Goal: Task Accomplishment & Management: Manage account settings

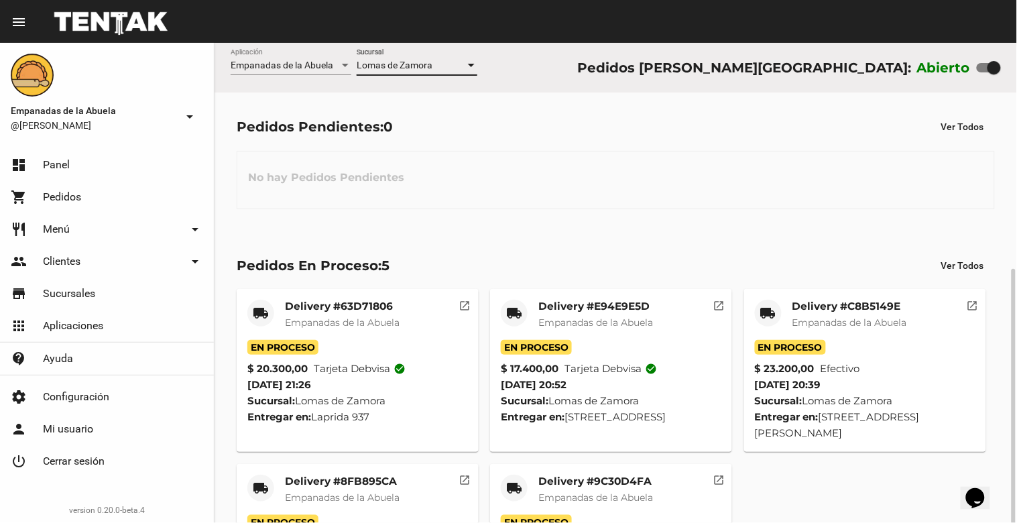
scroll to position [126, 0]
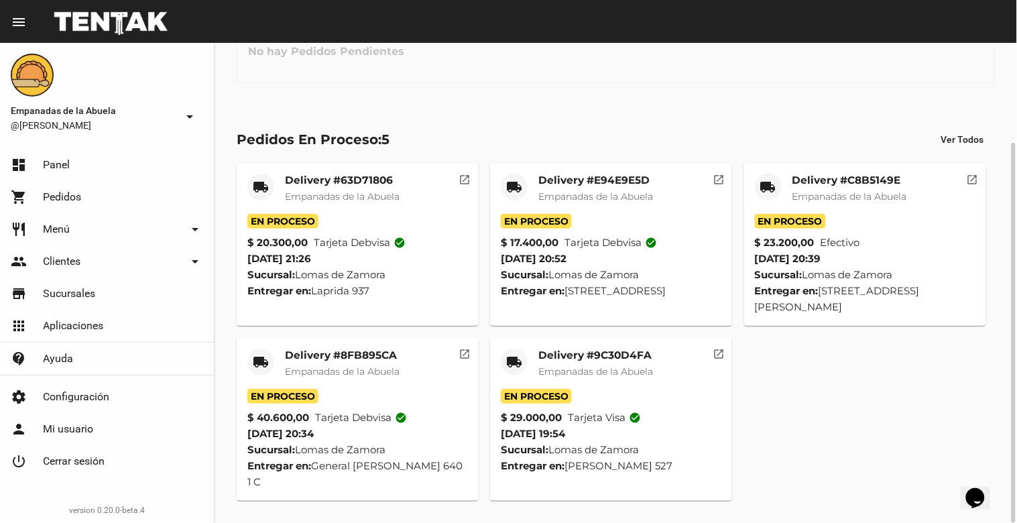
click at [608, 359] on mat-card-title "Delivery #9C30D4FA" at bounding box center [595, 355] width 115 height 13
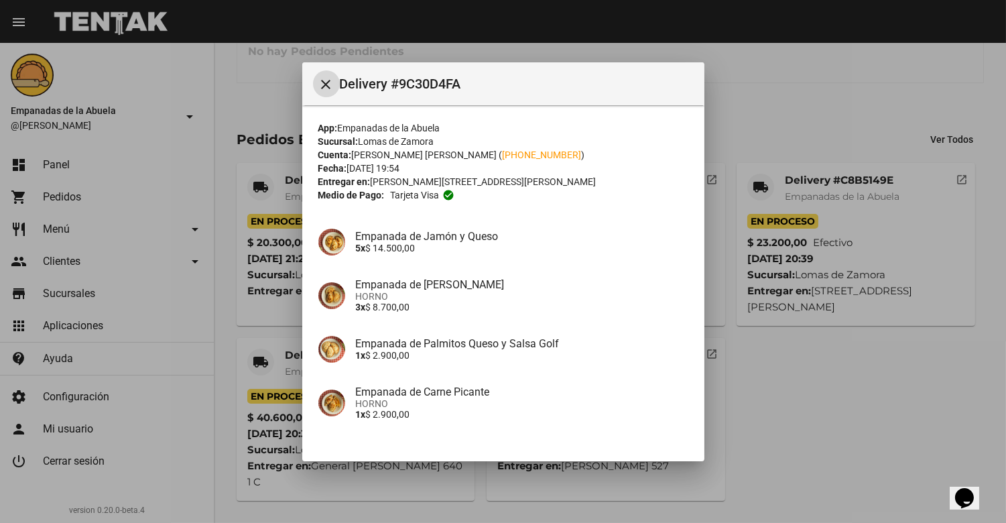
scroll to position [92, 0]
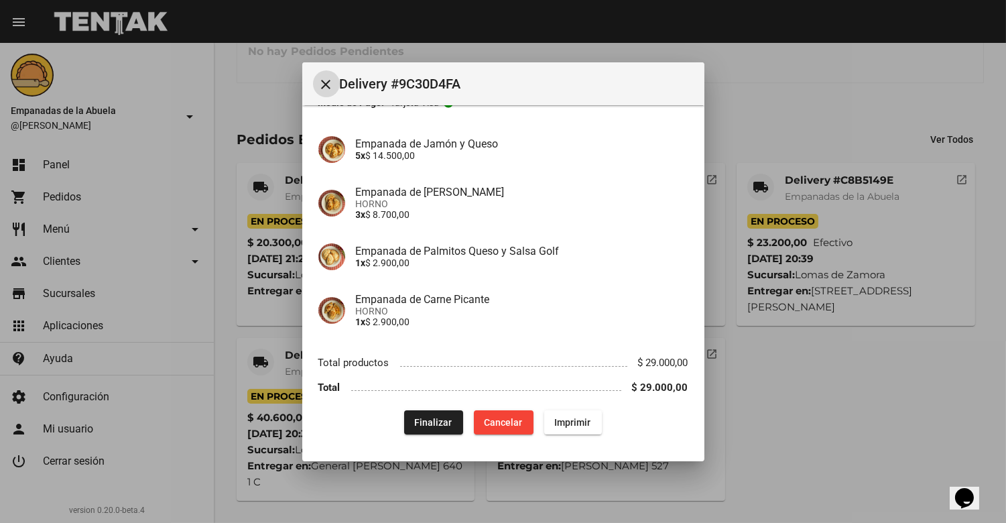
click at [428, 426] on button "Finalizar" at bounding box center [433, 422] width 59 height 24
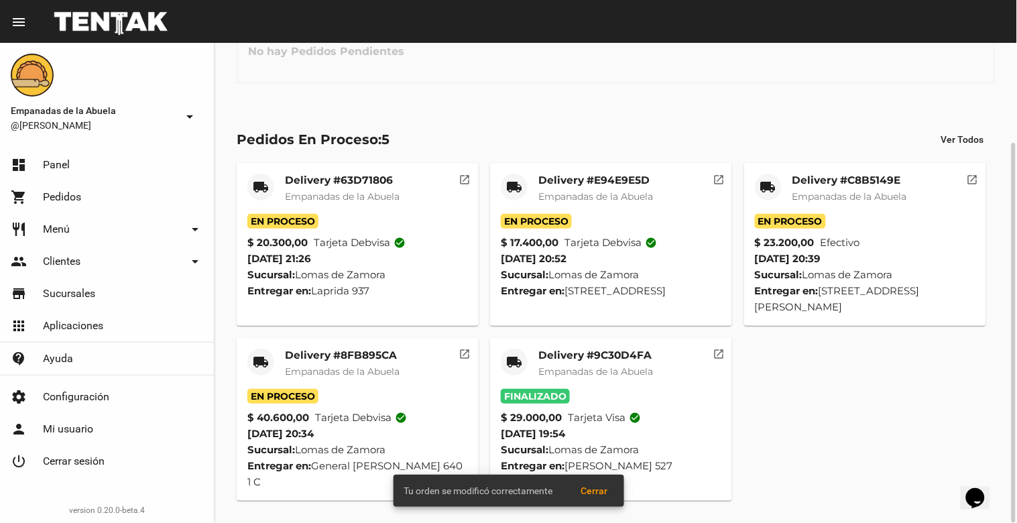
click at [340, 361] on mat-card-title "Delivery #8FB895CA" at bounding box center [342, 355] width 115 height 13
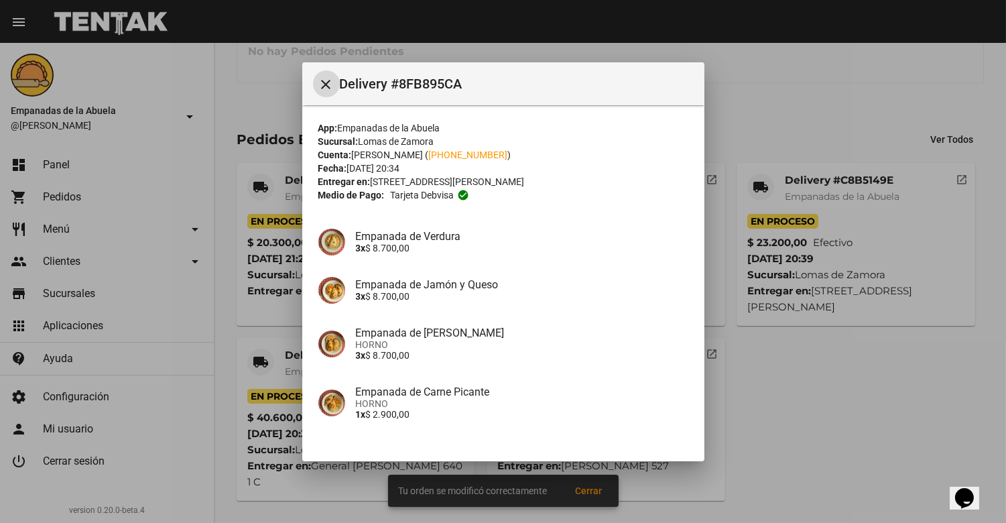
scroll to position [298, 0]
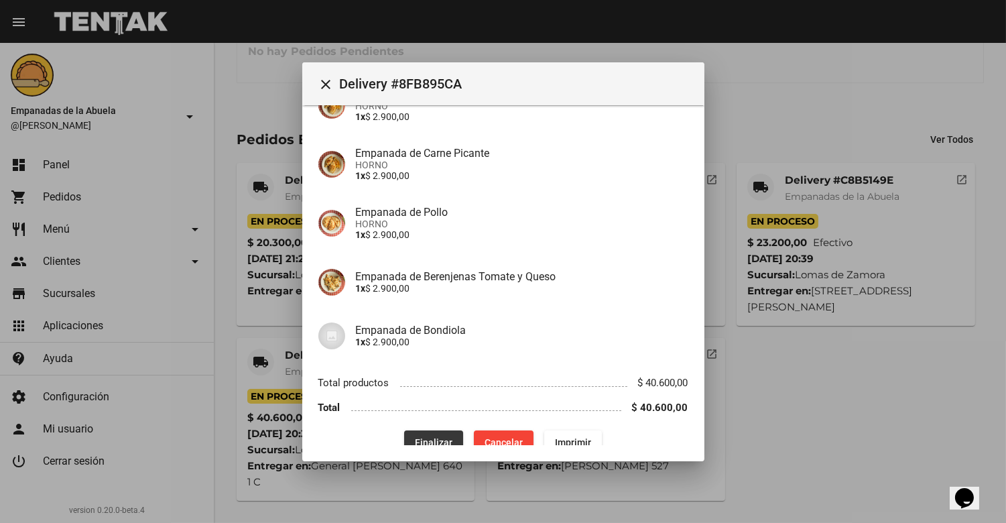
click at [432, 438] on span "Finalizar" at bounding box center [434, 442] width 38 height 11
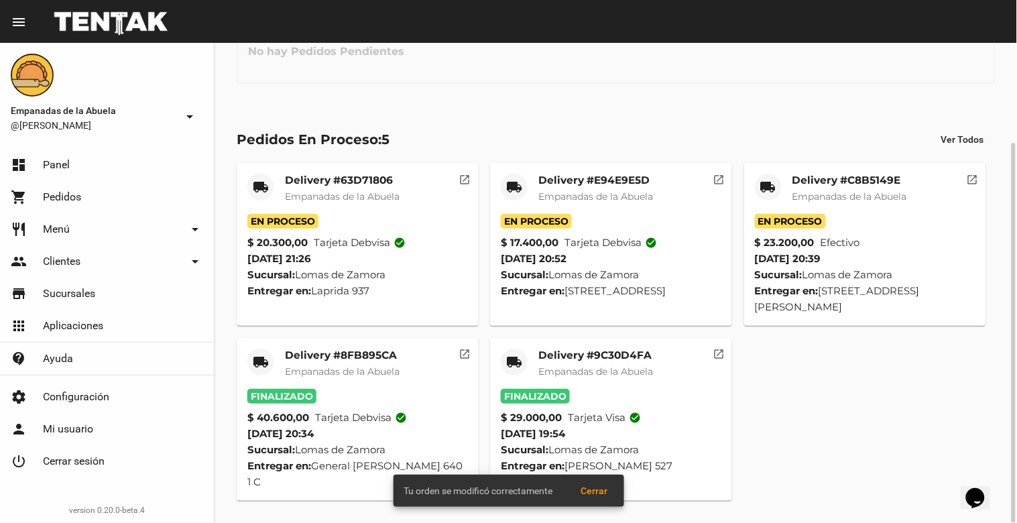
click at [874, 176] on mat-card-title "Delivery #C8B5149E" at bounding box center [849, 180] width 115 height 13
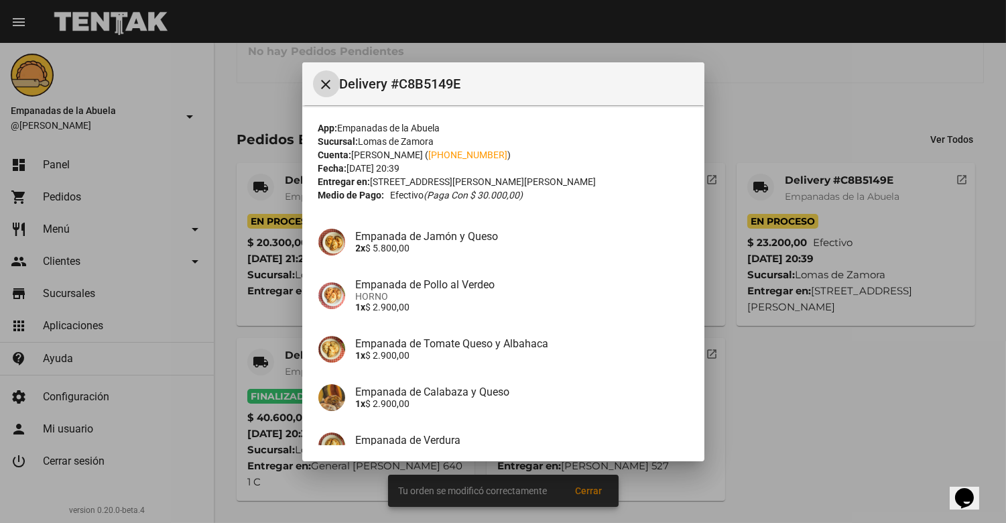
scroll to position [227, 0]
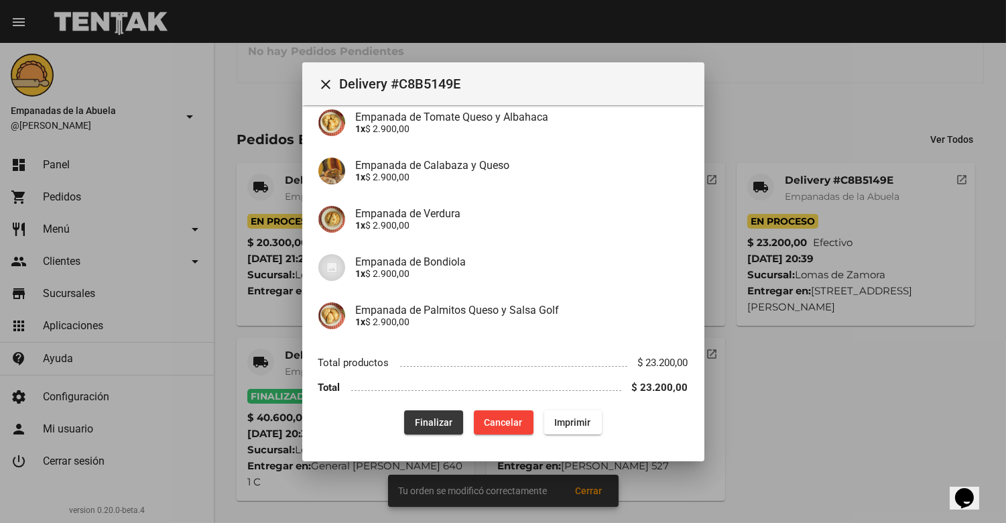
click at [432, 417] on span "Finalizar" at bounding box center [434, 422] width 38 height 11
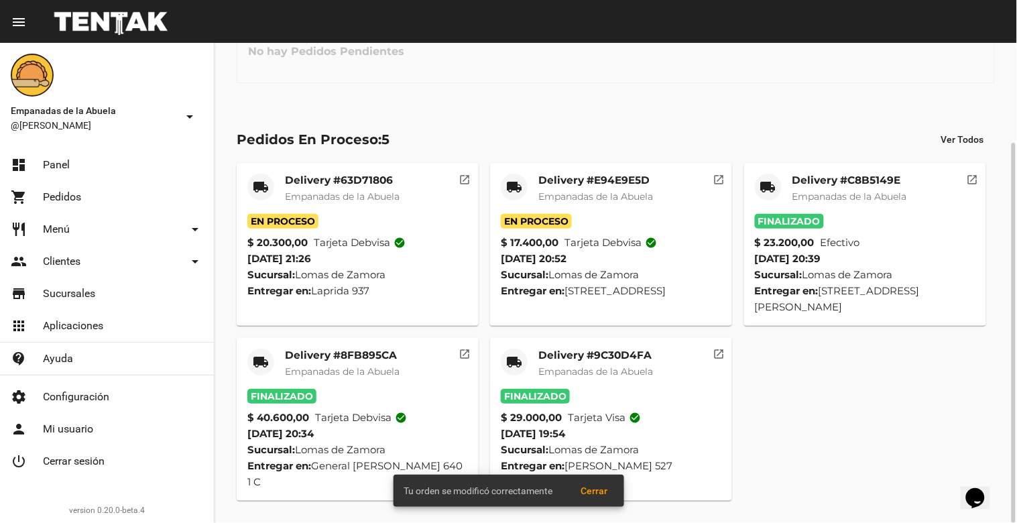
click at [613, 179] on mat-card-title "Delivery #E94E9E5D" at bounding box center [595, 180] width 115 height 13
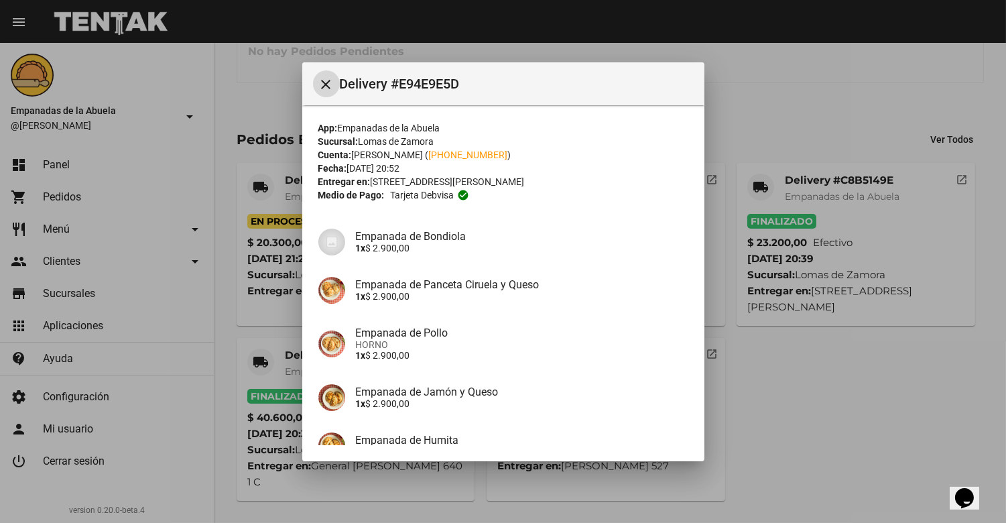
scroll to position [189, 0]
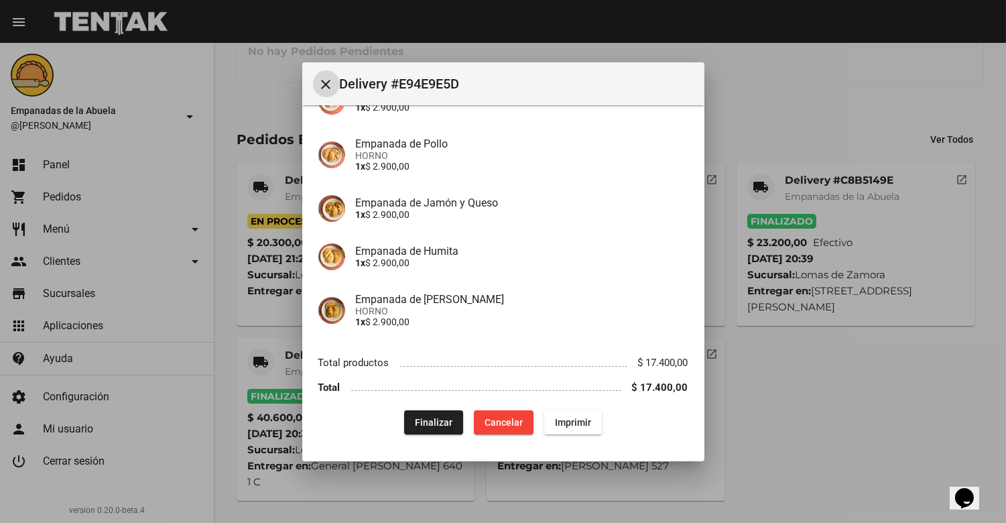
click at [443, 426] on span "Finalizar" at bounding box center [434, 422] width 38 height 11
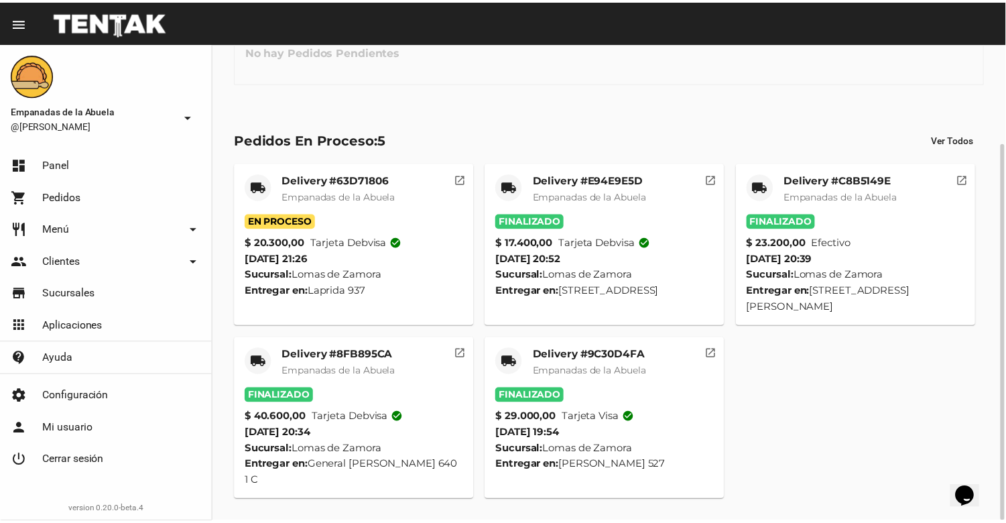
scroll to position [0, 0]
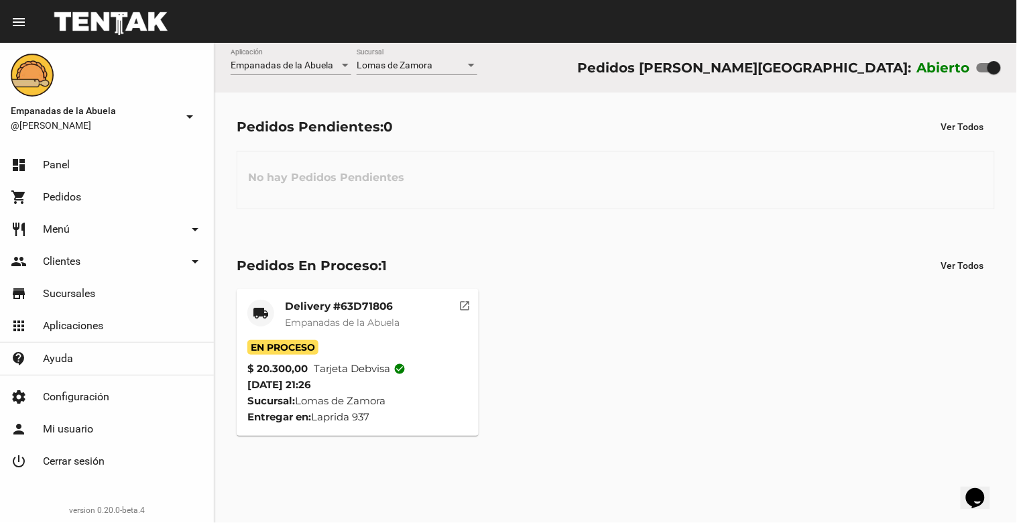
click at [399, 65] on span "Lomas de Zamora" at bounding box center [395, 65] width 76 height 11
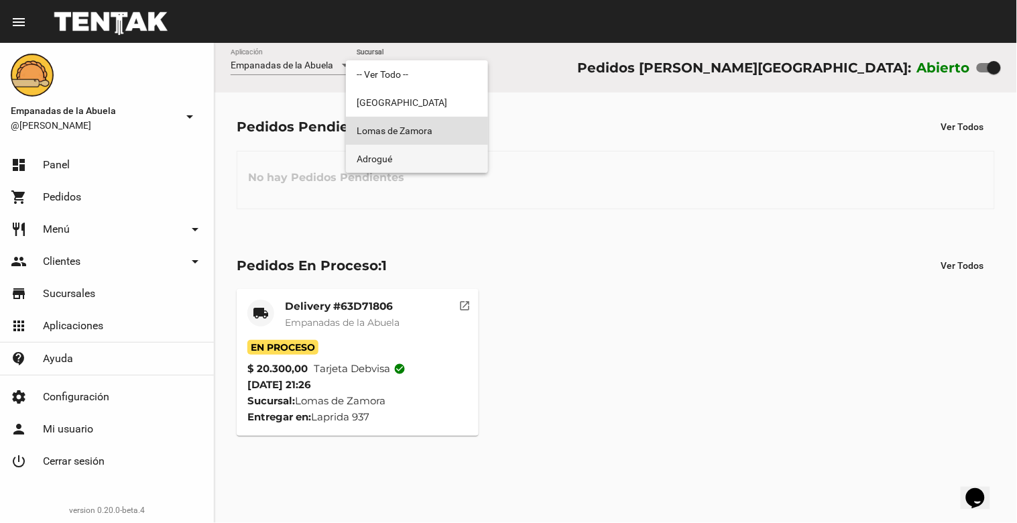
click at [383, 157] on span "Adrogué" at bounding box center [417, 159] width 121 height 28
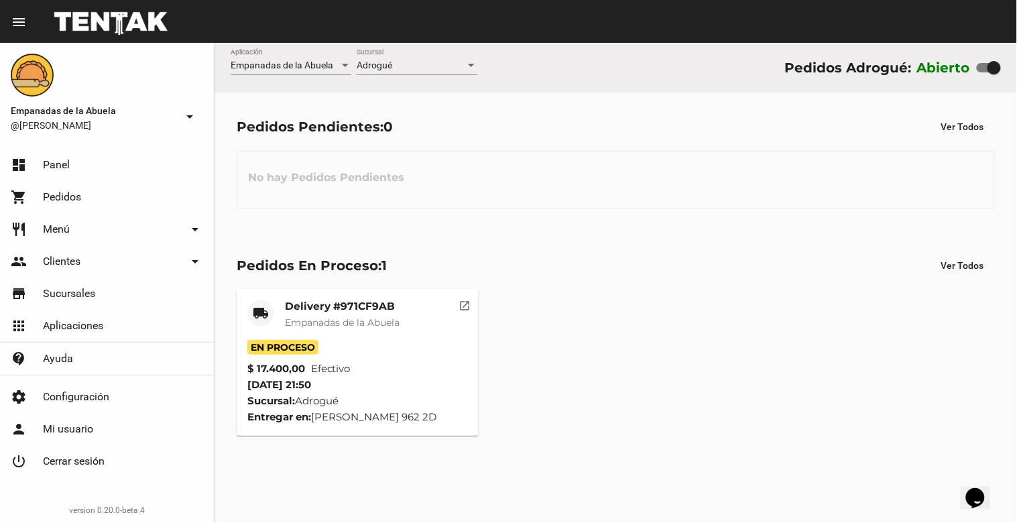
click at [408, 58] on div "Adrogué Sucursal" at bounding box center [417, 62] width 121 height 26
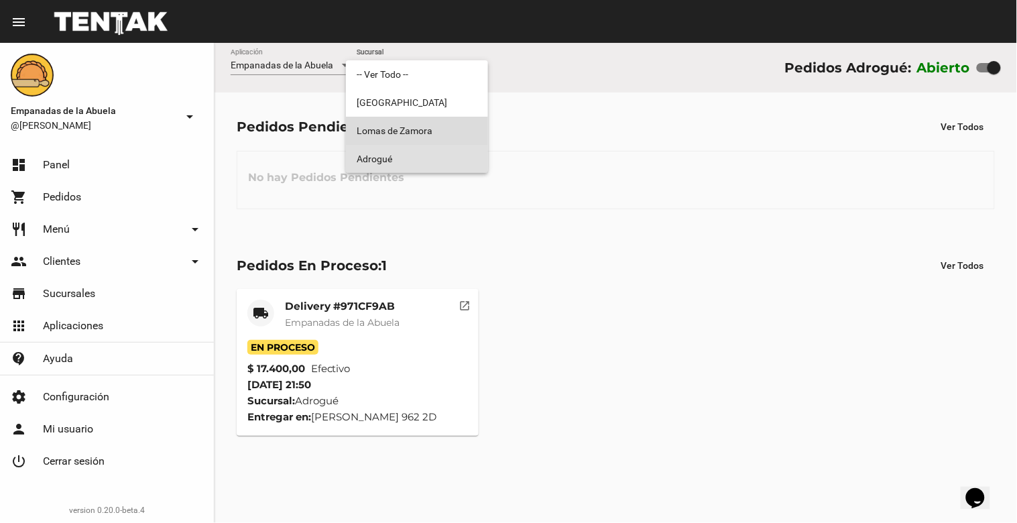
click at [396, 130] on span "Lomas de Zamora" at bounding box center [417, 131] width 121 height 28
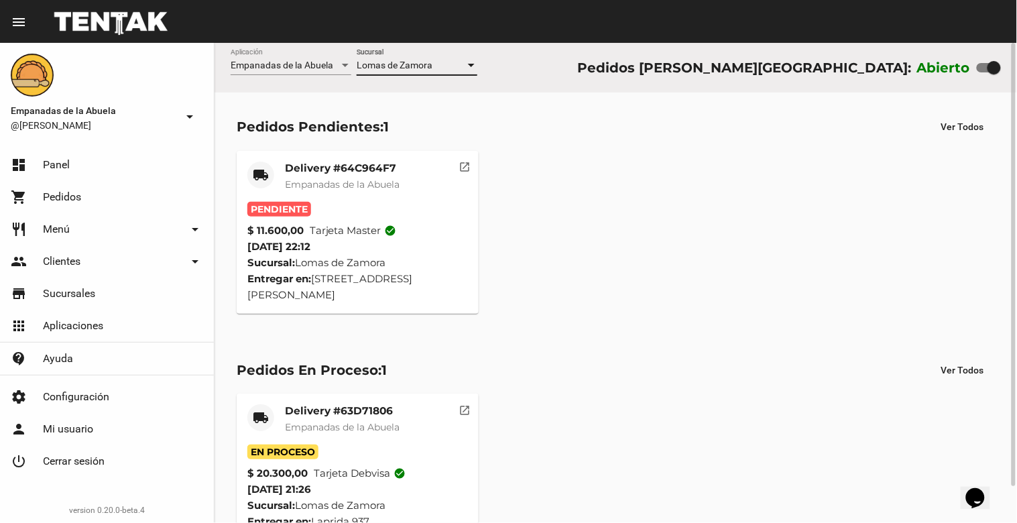
click at [342, 154] on mat-card "local_shipping Delivery #64C964F7 Empanadas de la Abuela Pendiente $ 11.600,00 …" at bounding box center [358, 232] width 242 height 163
click at [336, 170] on mat-card-title "Delivery #64C964F7" at bounding box center [342, 168] width 115 height 13
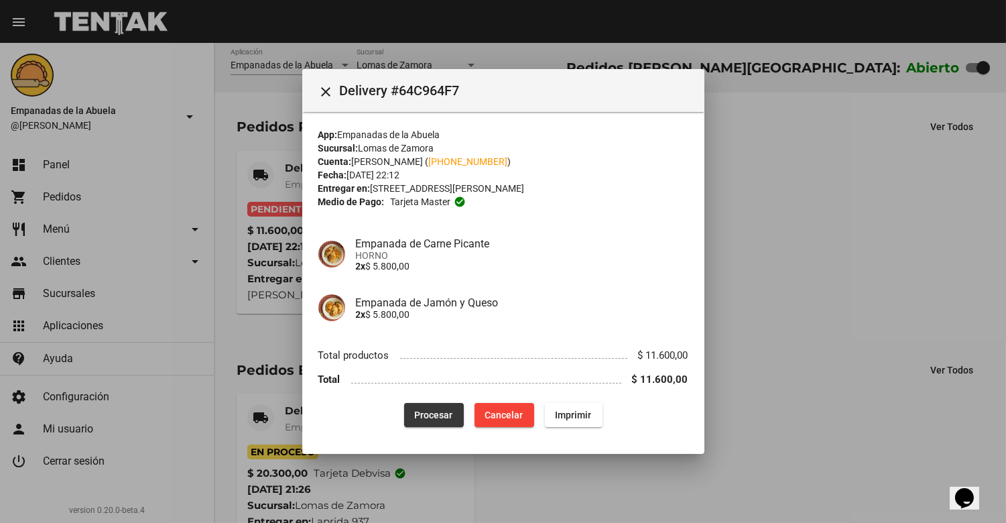
click at [432, 417] on span "Procesar" at bounding box center [434, 415] width 38 height 11
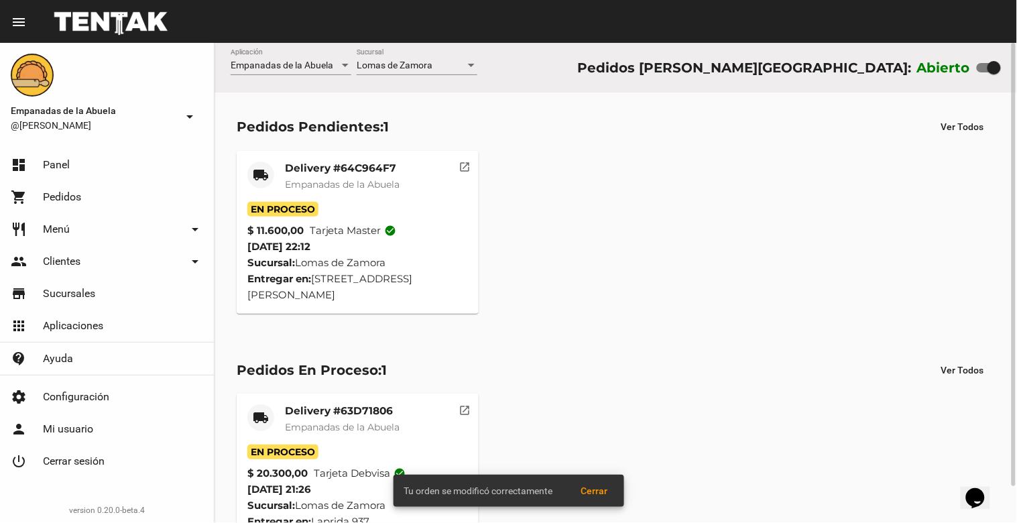
click at [355, 171] on mat-card-title "Delivery #64C964F7" at bounding box center [342, 168] width 115 height 13
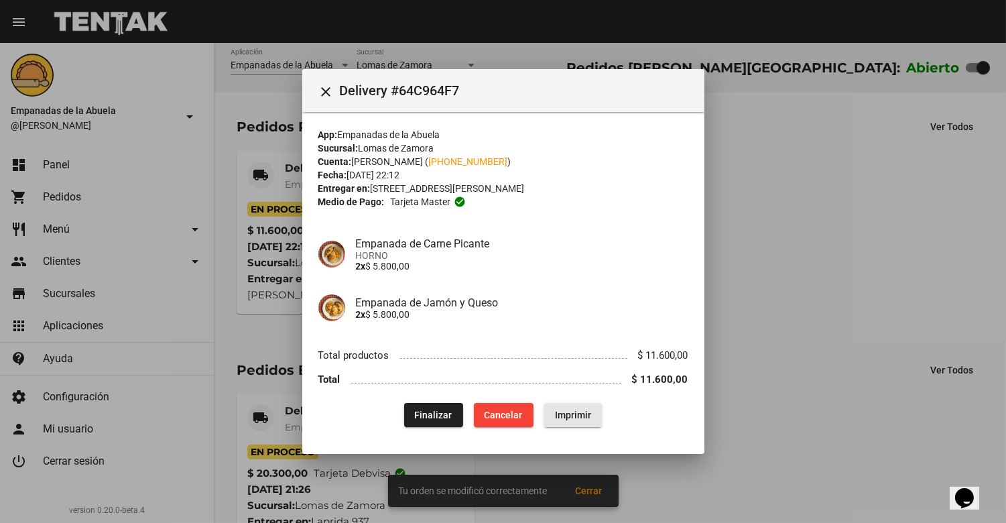
click at [565, 403] on button "Imprimir" at bounding box center [573, 415] width 58 height 24
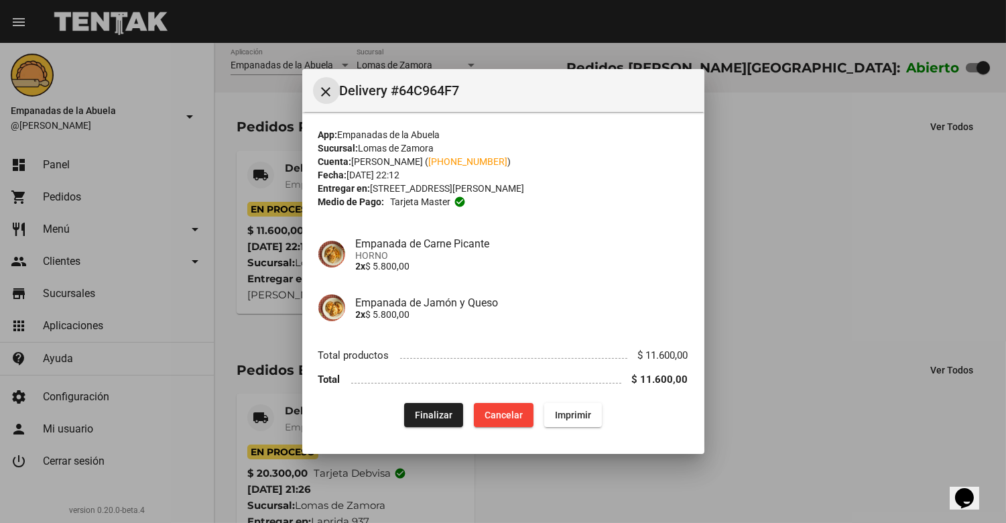
click at [322, 84] on mat-icon "close" at bounding box center [326, 92] width 16 height 16
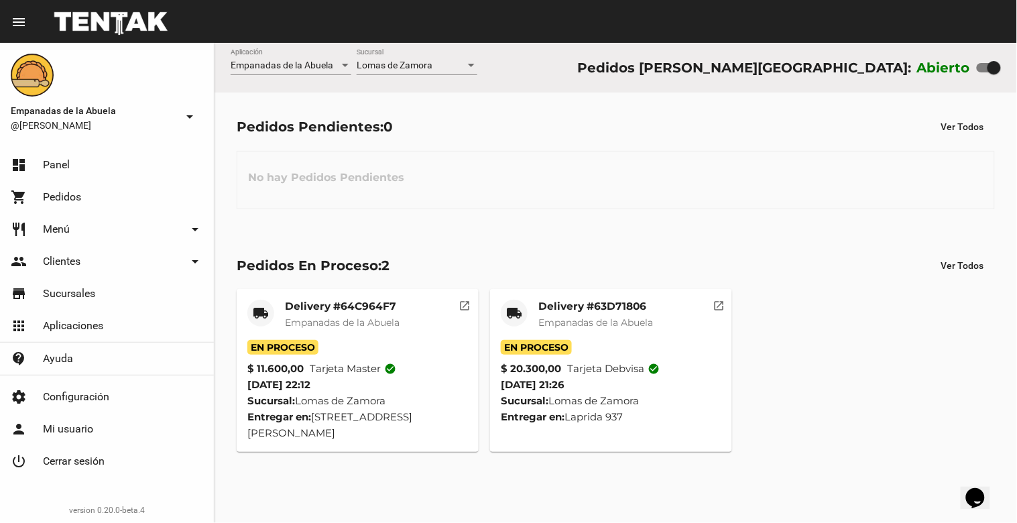
click at [981, 75] on label at bounding box center [989, 68] width 24 height 16
click at [983, 73] on input "checkbox" at bounding box center [983, 72] width 1 height 1
checkbox input "false"
click at [612, 304] on mat-card-title "Delivery #63D71806" at bounding box center [595, 306] width 115 height 13
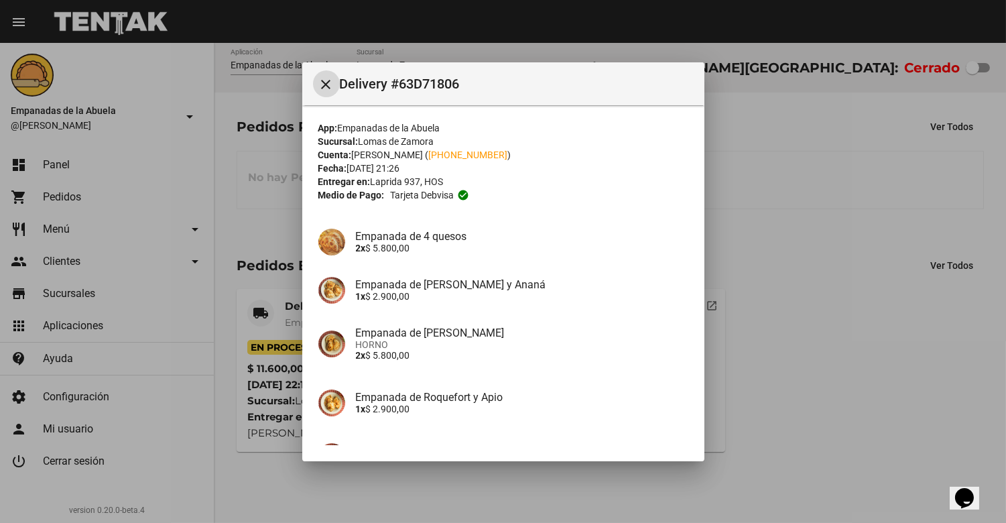
scroll to position [141, 0]
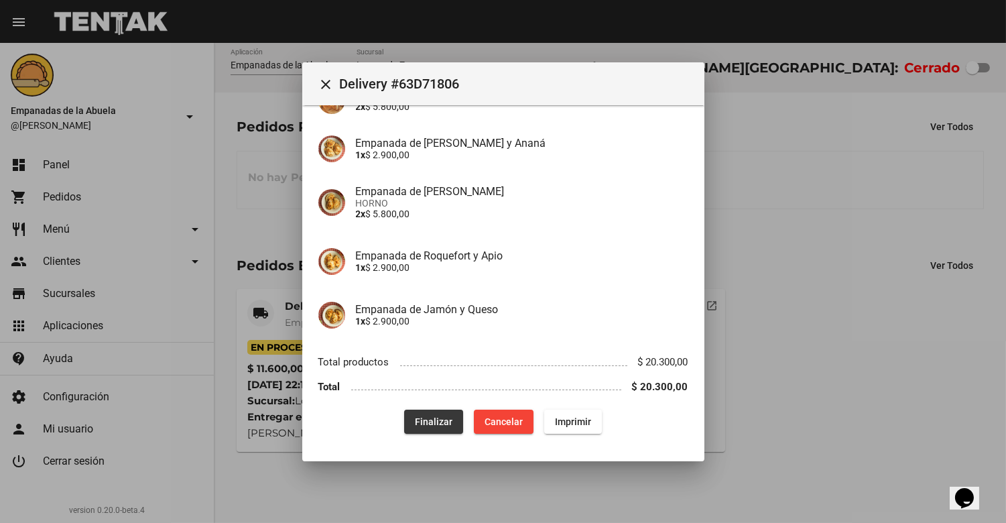
click at [430, 420] on span "Finalizar" at bounding box center [434, 421] width 38 height 11
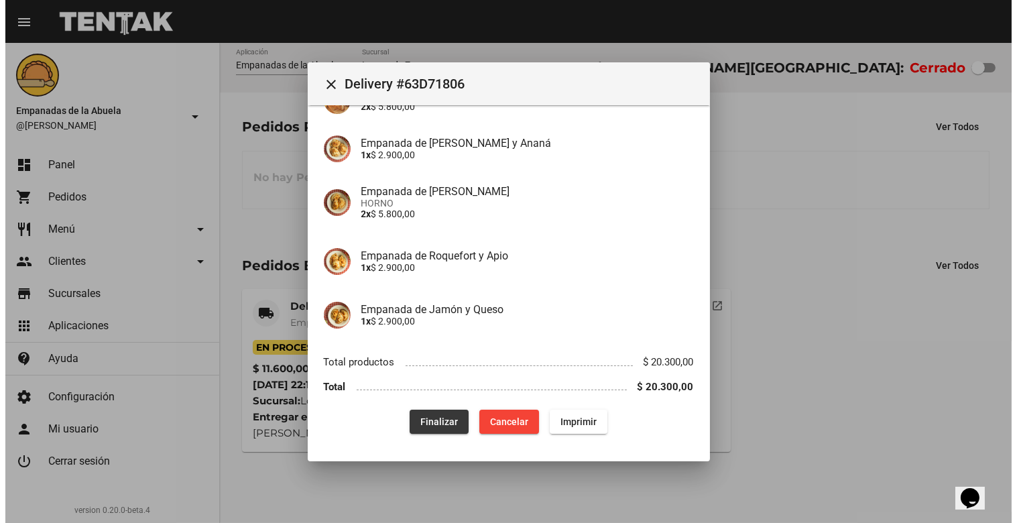
scroll to position [0, 0]
